Goal: Task Accomplishment & Management: Manage account settings

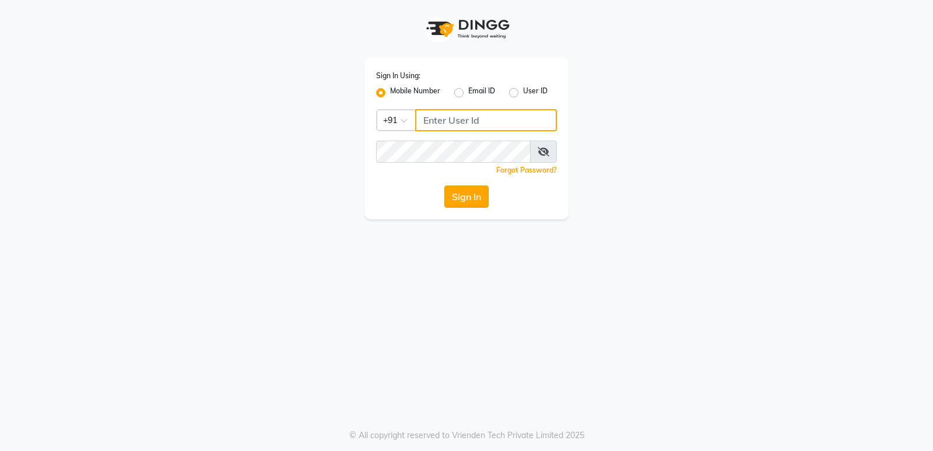
type input "8623828860"
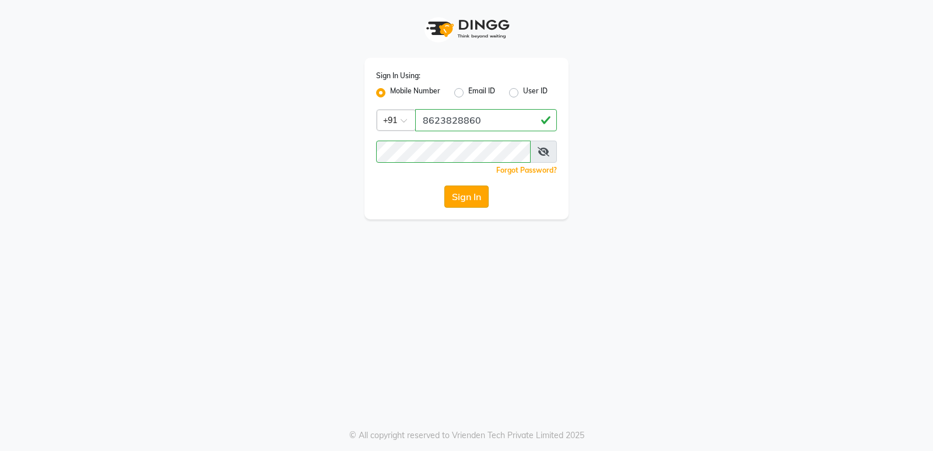
click at [449, 204] on button "Sign In" at bounding box center [466, 196] width 44 height 22
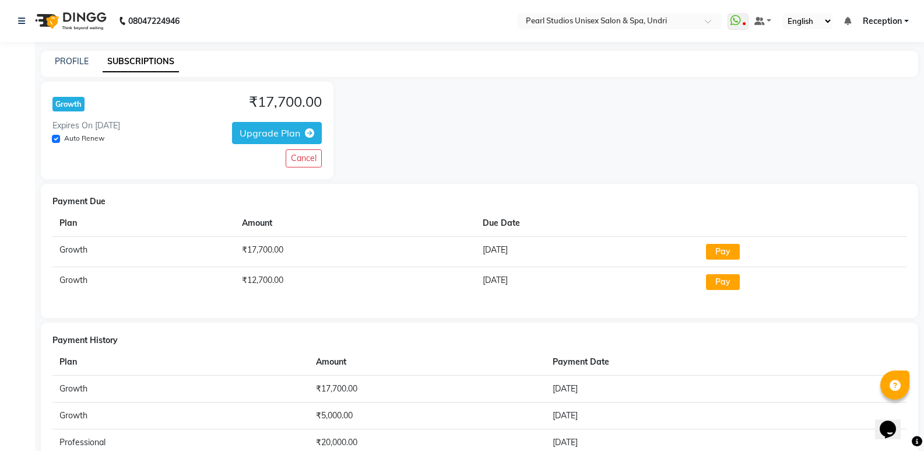
click at [80, 52] on div "PROFILE SUBSCRIPTIONS" at bounding box center [479, 64] width 877 height 26
click at [78, 60] on link "PROFILE" at bounding box center [72, 61] width 34 height 10
